Goal: Task Accomplishment & Management: Use online tool/utility

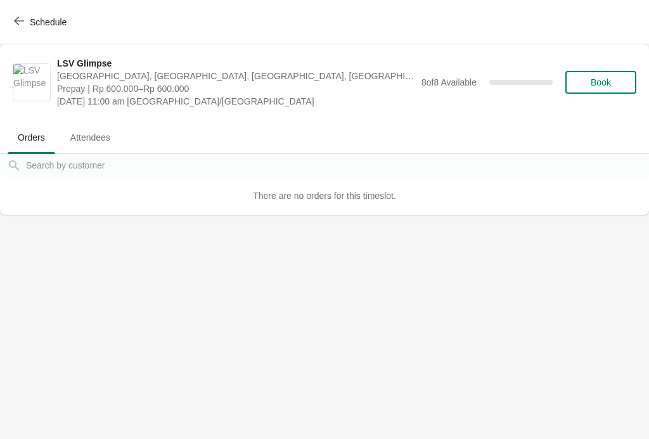
click at [93, 125] on button "Attendees" at bounding box center [90, 137] width 65 height 33
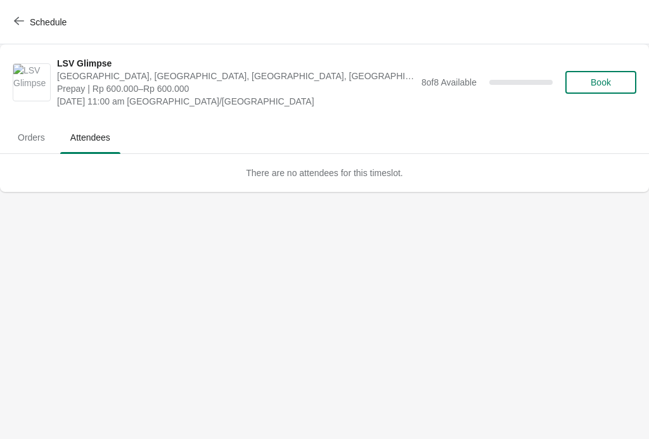
click at [17, 23] on icon "button" at bounding box center [19, 21] width 10 height 8
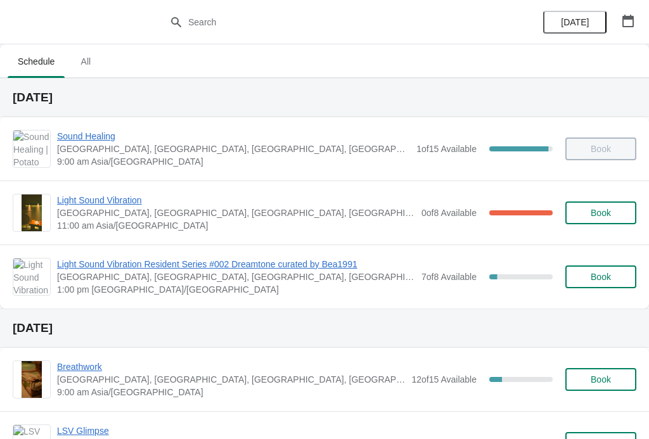
click at [86, 194] on span "Light Sound Vibration" at bounding box center [236, 200] width 358 height 13
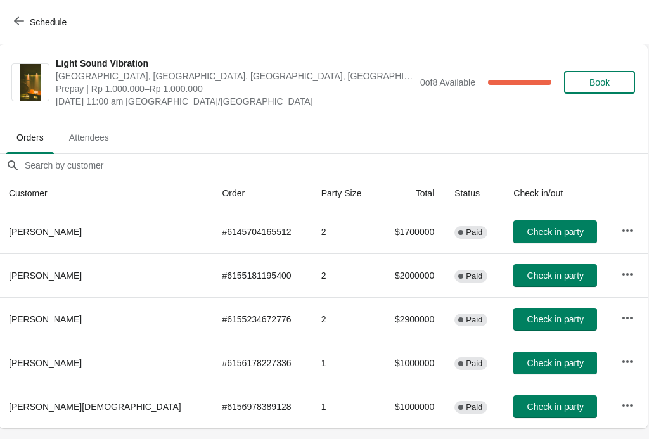
scroll to position [0, 1]
click at [517, 240] on button "Check in party" at bounding box center [556, 232] width 84 height 23
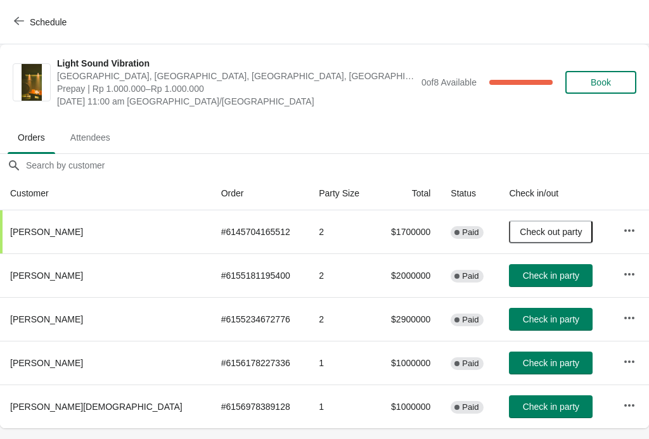
scroll to position [0, 0]
click at [542, 404] on span "Check in party" at bounding box center [551, 407] width 56 height 10
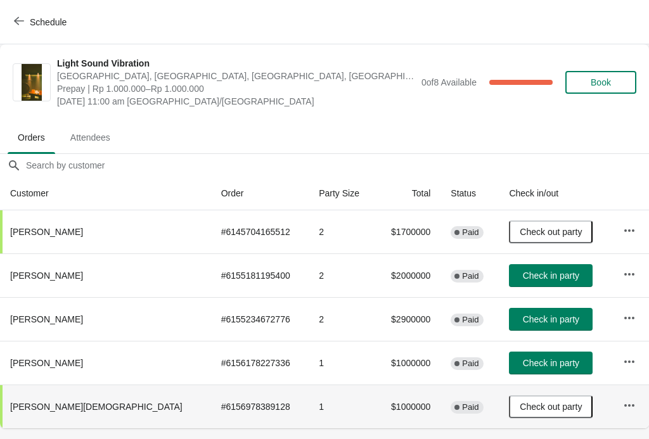
click at [521, 238] on button "Check out party" at bounding box center [551, 232] width 84 height 23
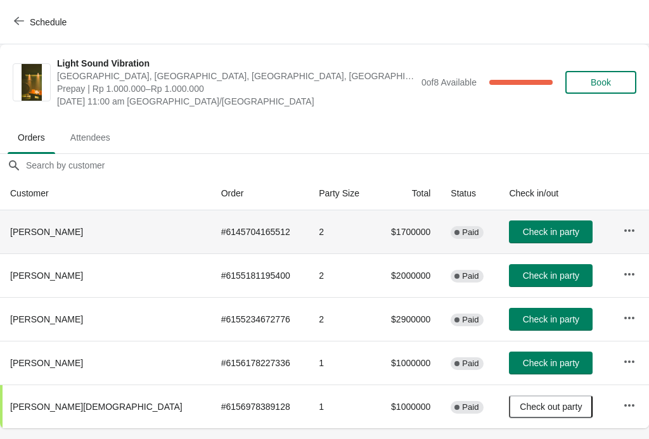
click at [523, 233] on span "Check in party" at bounding box center [551, 232] width 56 height 10
click at [523, 320] on span "Check in party" at bounding box center [551, 319] width 56 height 10
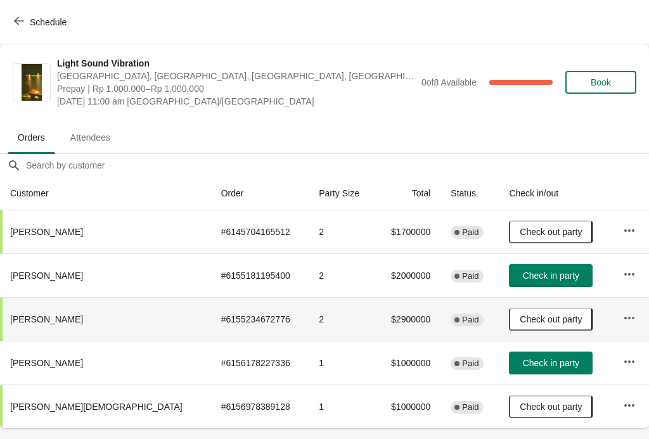
click at [523, 278] on span "Check in party" at bounding box center [551, 276] width 56 height 10
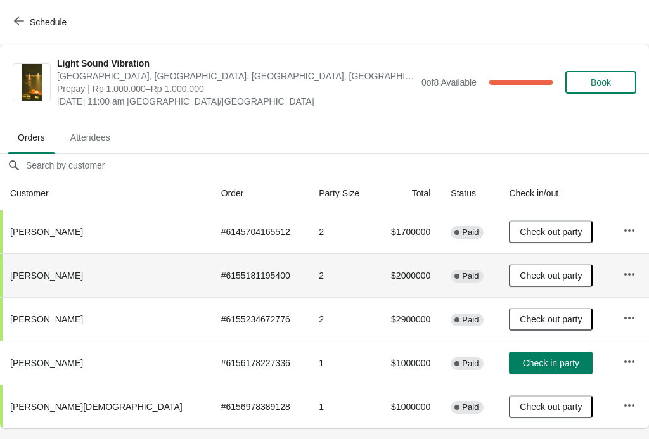
click at [509, 369] on button "Check in party" at bounding box center [551, 363] width 84 height 23
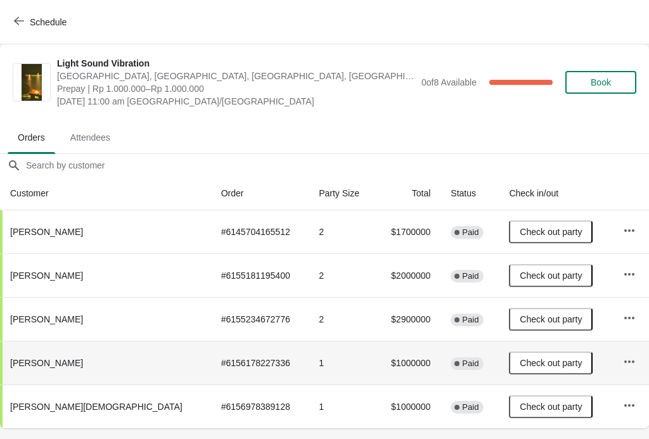
click at [520, 274] on span "Check out party" at bounding box center [551, 276] width 62 height 10
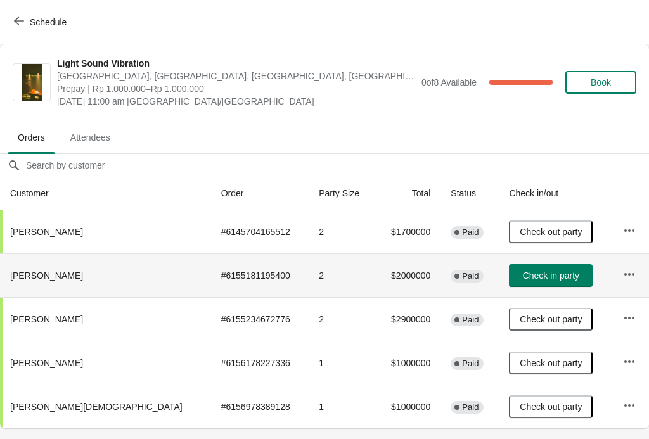
click at [520, 411] on span "Check out party" at bounding box center [551, 407] width 62 height 10
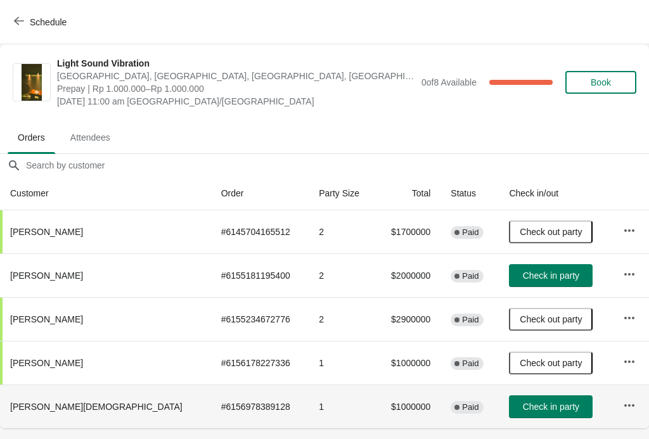
click at [526, 409] on span "Check in party" at bounding box center [551, 407] width 56 height 10
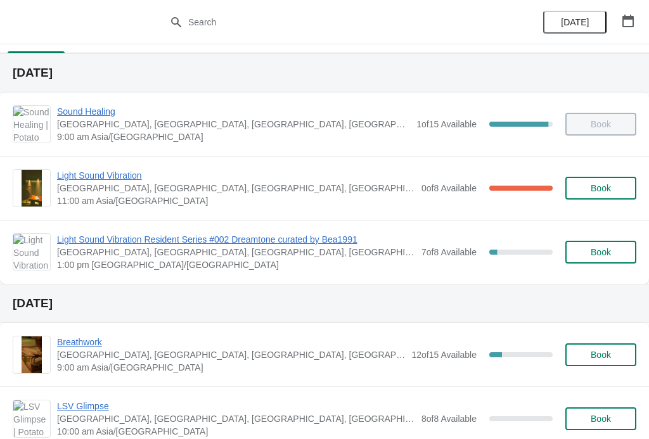
scroll to position [25, 0]
click at [300, 242] on span "Light Sound Vibration Resident Series #002 Dreamtone curated by Bea1991" at bounding box center [236, 239] width 358 height 13
